Goal: Book appointment/travel/reservation

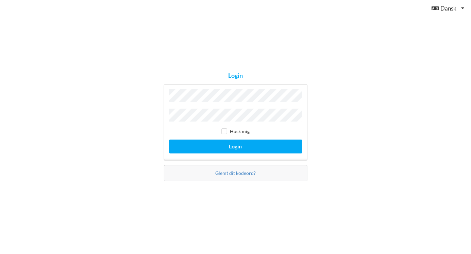
click at [341, 137] on div "Login Husk mig Login Glemt dit kodeord?" at bounding box center [235, 127] width 471 height 254
click at [169, 140] on button "Login" at bounding box center [235, 147] width 133 height 14
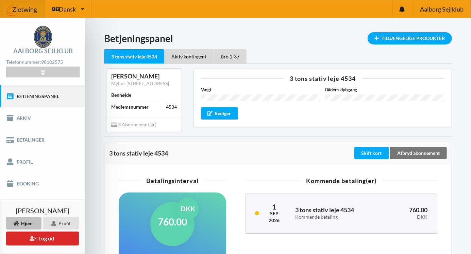
click at [30, 186] on link "Booking" at bounding box center [42, 184] width 85 height 22
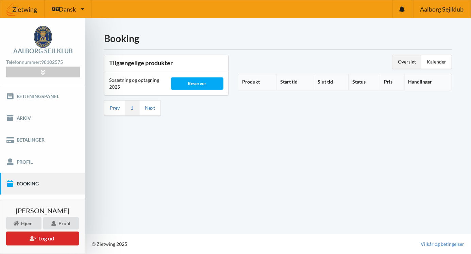
click at [207, 86] on div "Reserver" at bounding box center [197, 84] width 52 height 12
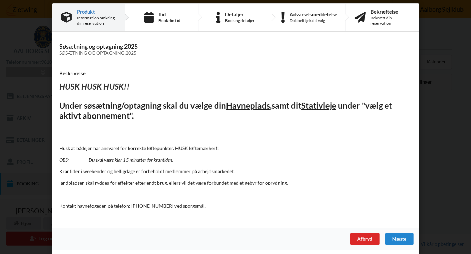
scroll to position [7, 0]
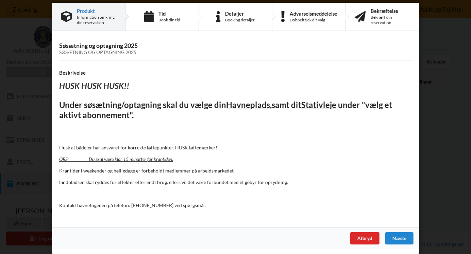
click at [403, 241] on div "Næste" at bounding box center [399, 239] width 28 height 12
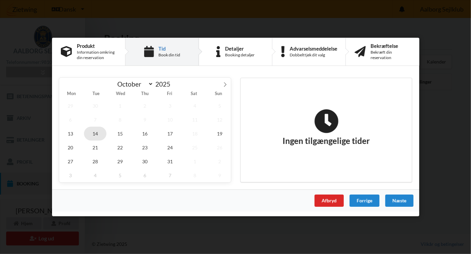
click at [99, 136] on span "14" at bounding box center [95, 134] width 22 height 14
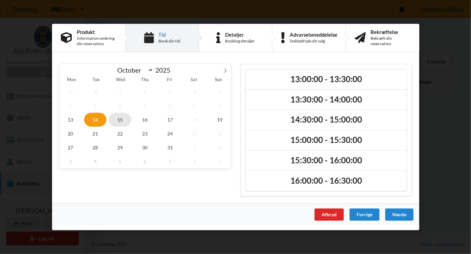
click at [122, 122] on span "15" at bounding box center [120, 120] width 22 height 14
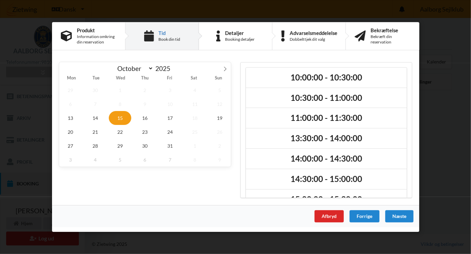
click at [333, 217] on div "Afbryd" at bounding box center [328, 217] width 29 height 12
